Goal: Answer question/provide support: Share knowledge or assist other users

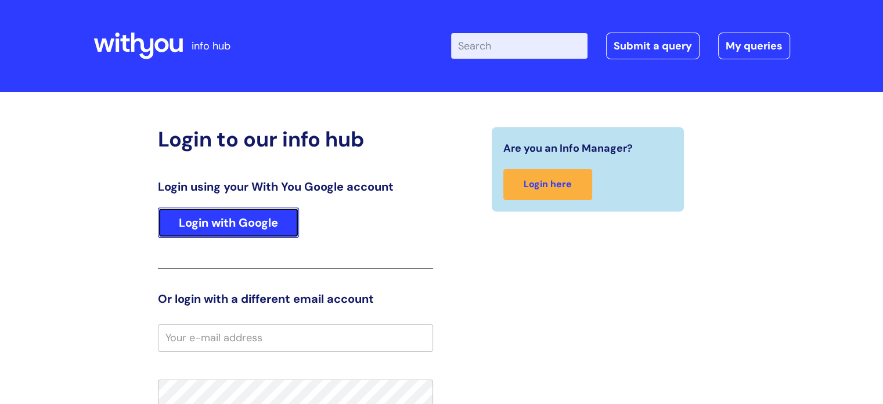
click at [210, 231] on link "Login with Google" at bounding box center [228, 222] width 141 height 30
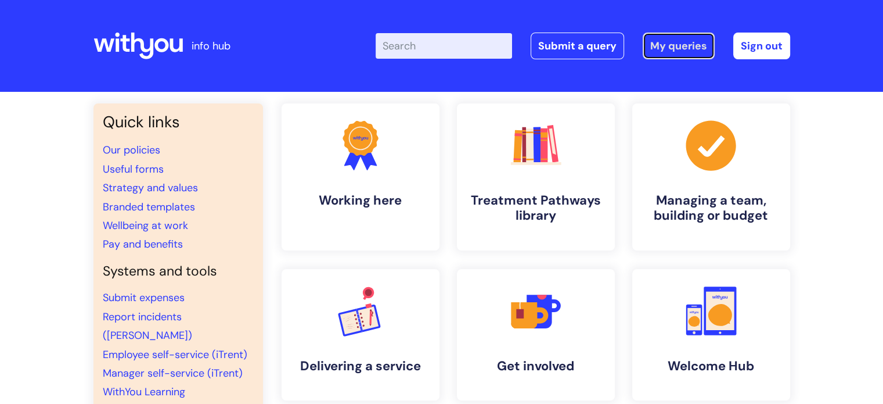
click at [668, 42] on link "My queries" at bounding box center [679, 46] width 72 height 27
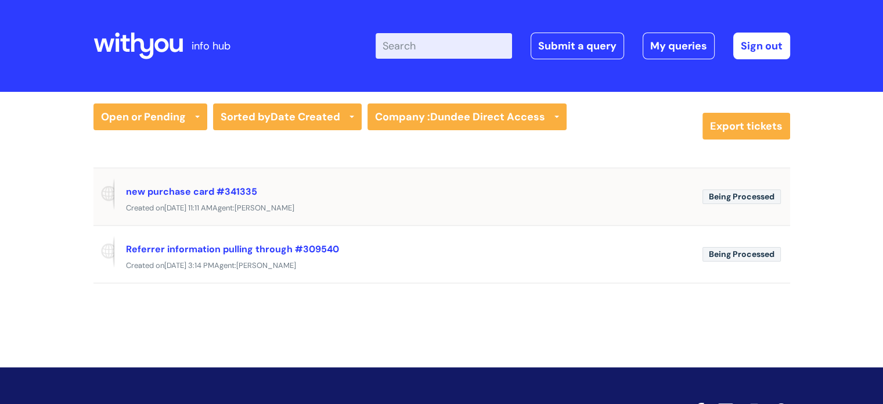
click at [519, 199] on div "new purchase card #341335" at bounding box center [409, 191] width 567 height 19
click at [240, 201] on div "Created on Fri, 8 Aug at 11:11 AM Agent: Michelle Farrell" at bounding box center [442, 208] width 697 height 15
click at [186, 189] on link "new purchase card #341335" at bounding box center [191, 191] width 131 height 12
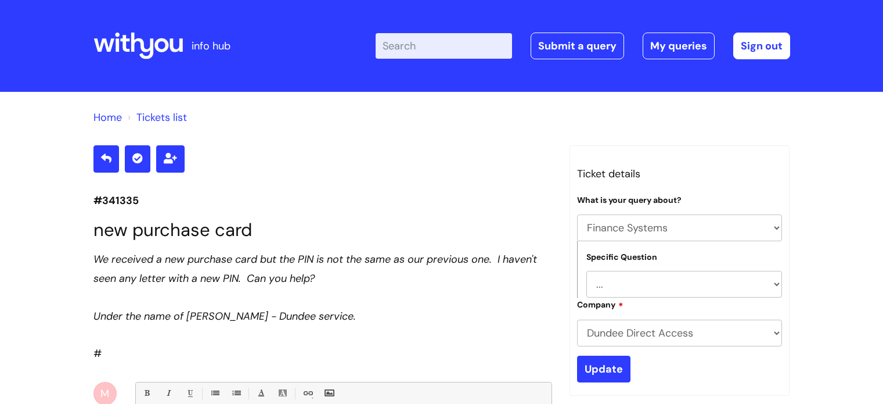
select select "Finance Systems"
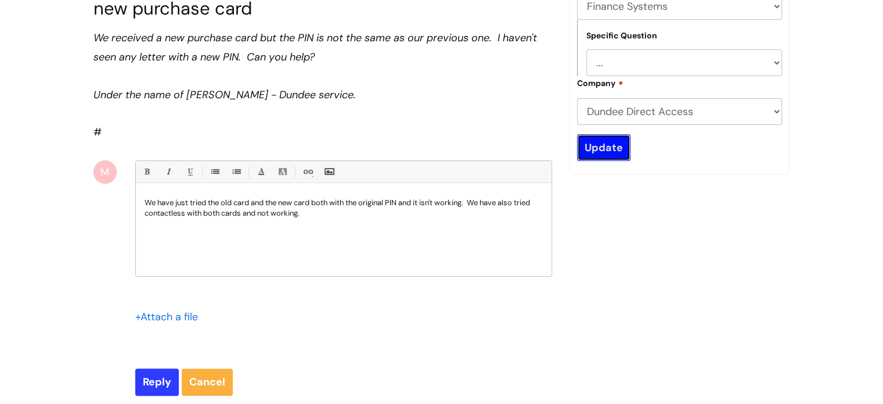
click at [605, 148] on input "Update" at bounding box center [603, 147] width 53 height 27
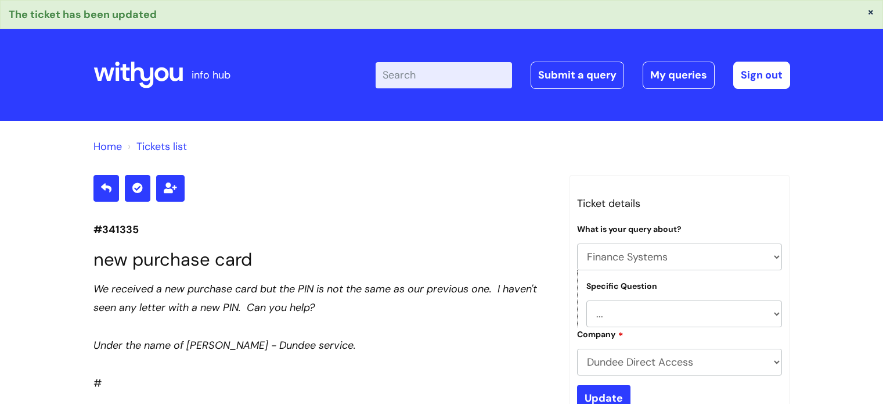
select select "Finance Systems"
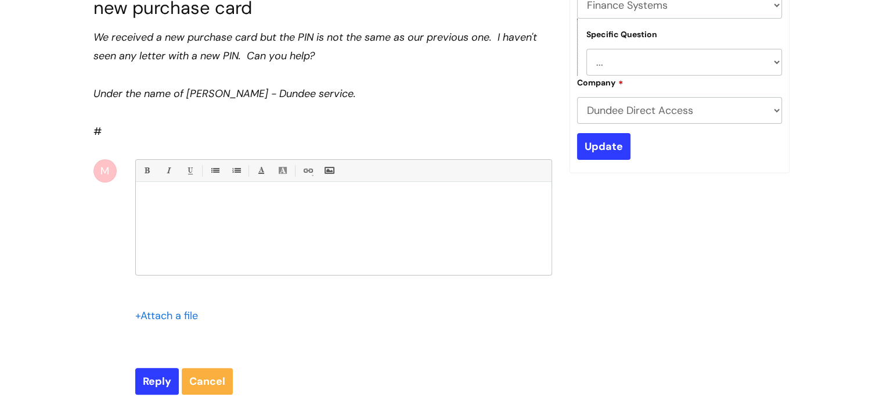
scroll to position [310, 0]
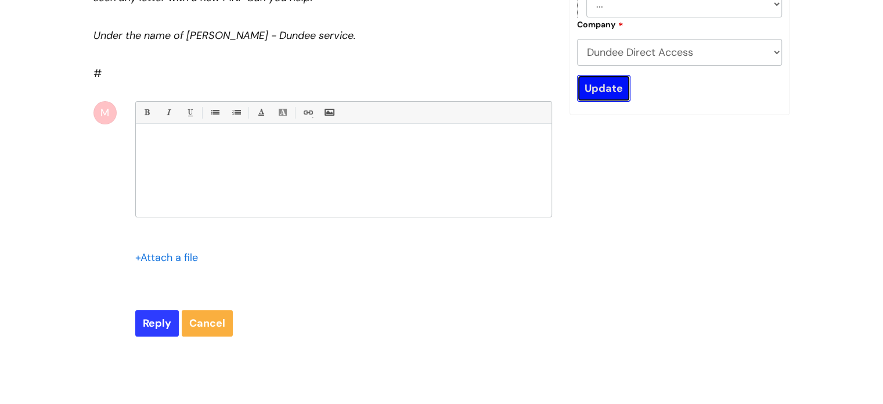
click at [601, 94] on input "Update" at bounding box center [603, 88] width 53 height 27
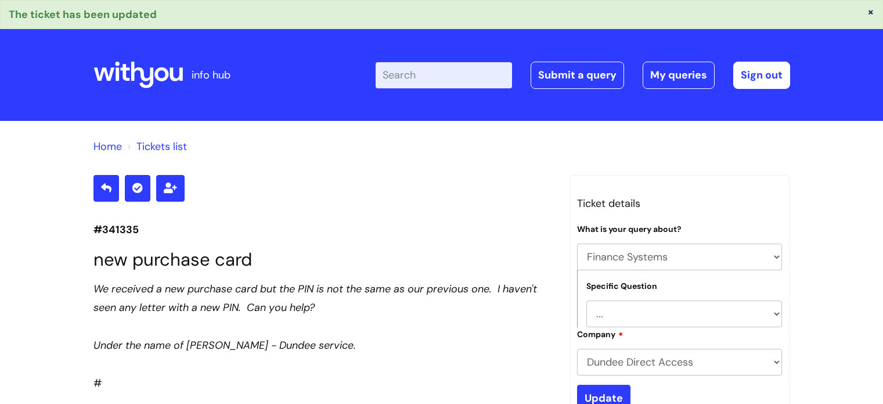
select select "Finance Systems"
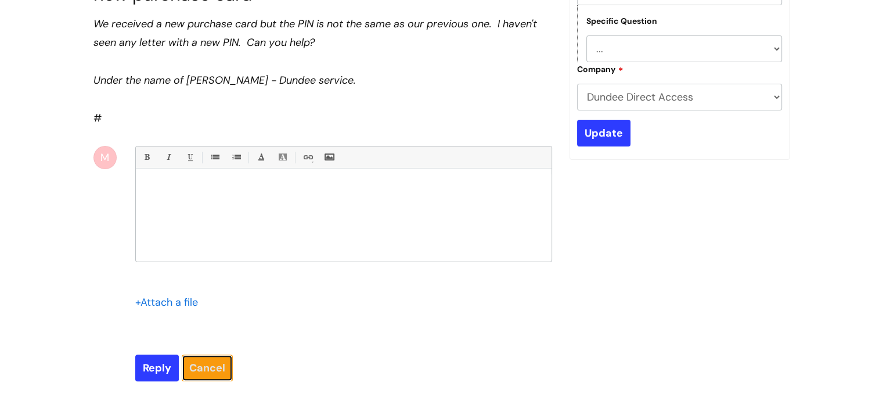
click at [209, 366] on link "Cancel" at bounding box center [207, 367] width 51 height 27
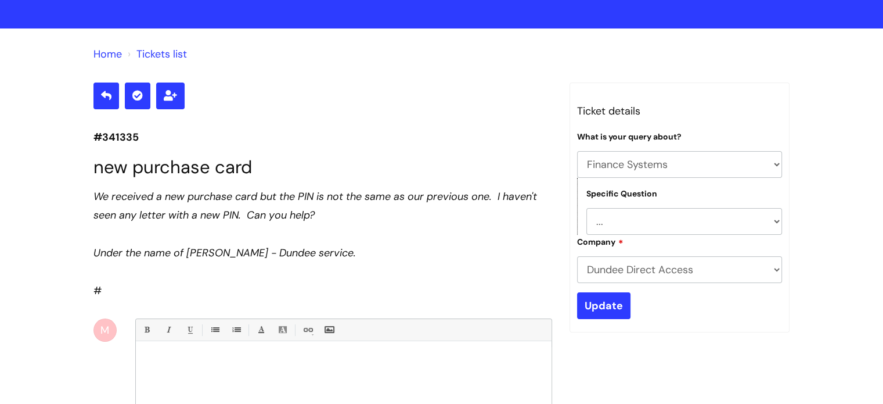
scroll to position [0, 0]
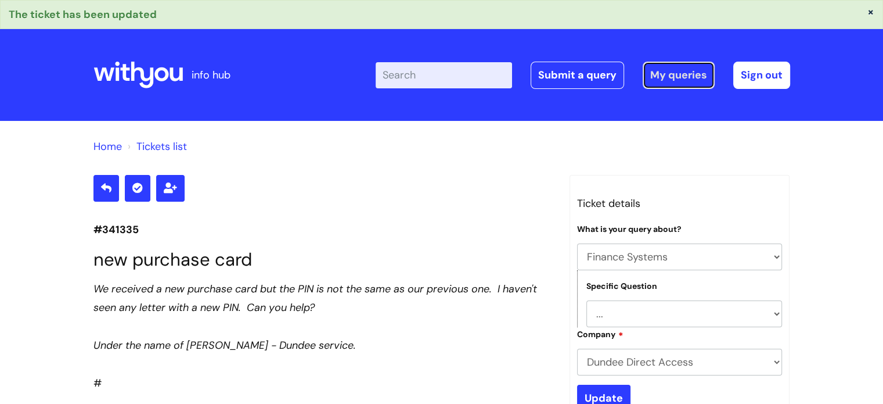
click at [678, 73] on link "My queries" at bounding box center [679, 75] width 72 height 27
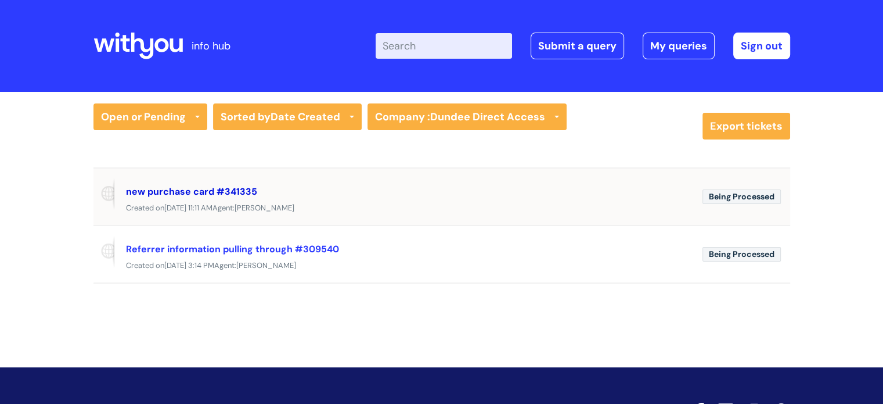
click at [169, 191] on link "new purchase card #341335" at bounding box center [191, 191] width 131 height 12
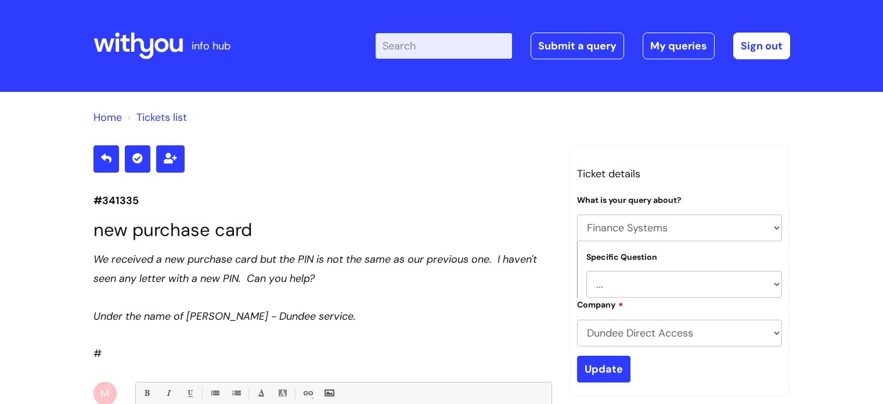
select select "Finance Systems"
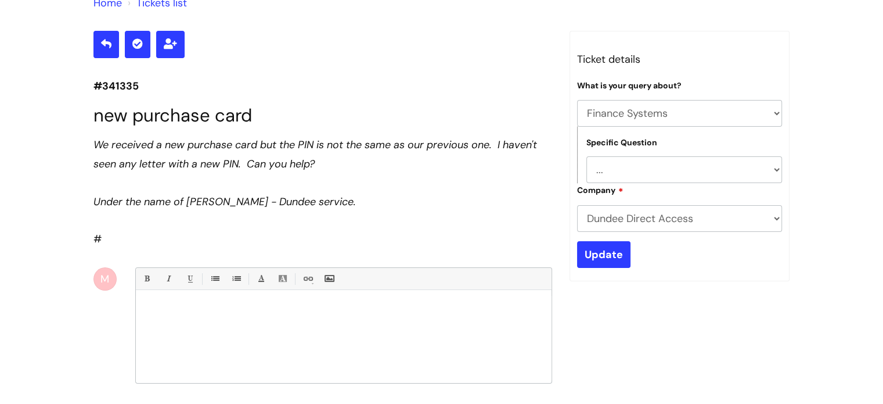
scroll to position [58, 0]
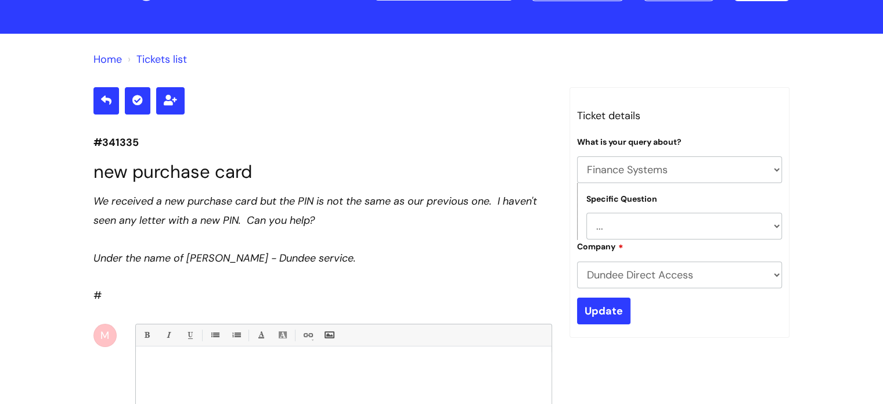
click at [171, 60] on link "Tickets list" at bounding box center [161, 59] width 51 height 14
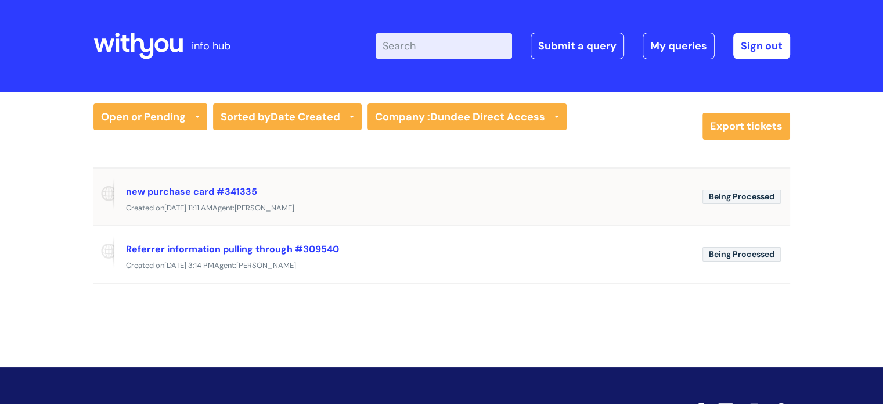
click at [748, 197] on span "Being Processed" at bounding box center [742, 196] width 78 height 15
click at [172, 189] on link "new purchase card #341335" at bounding box center [191, 191] width 131 height 12
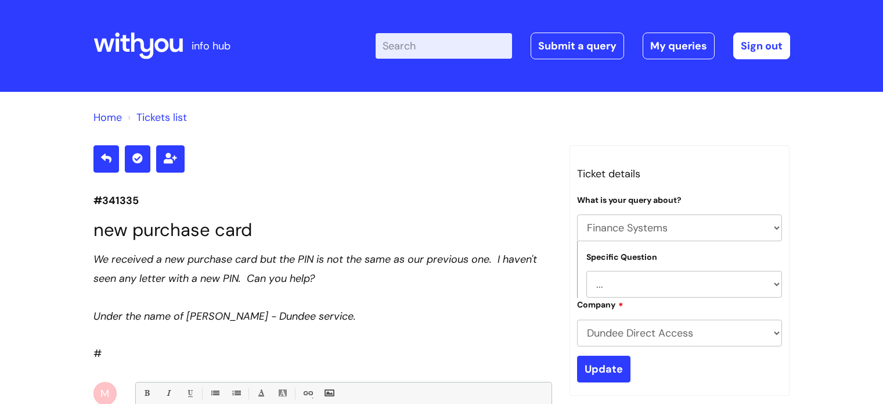
select select "Finance Systems"
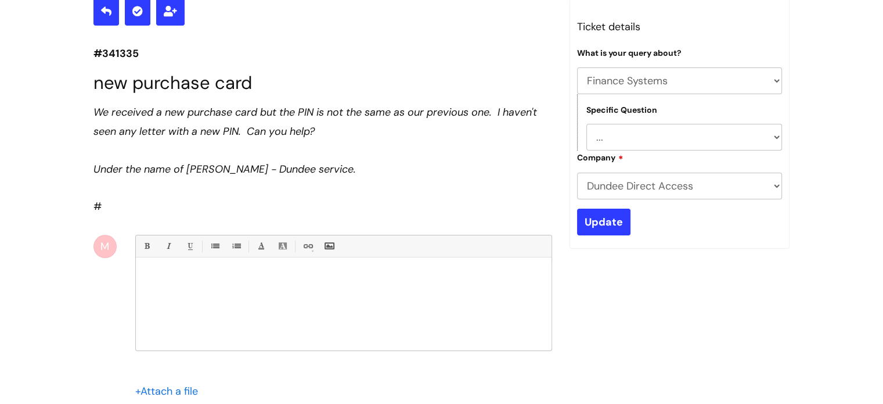
scroll to position [47, 0]
